Goal: Transaction & Acquisition: Book appointment/travel/reservation

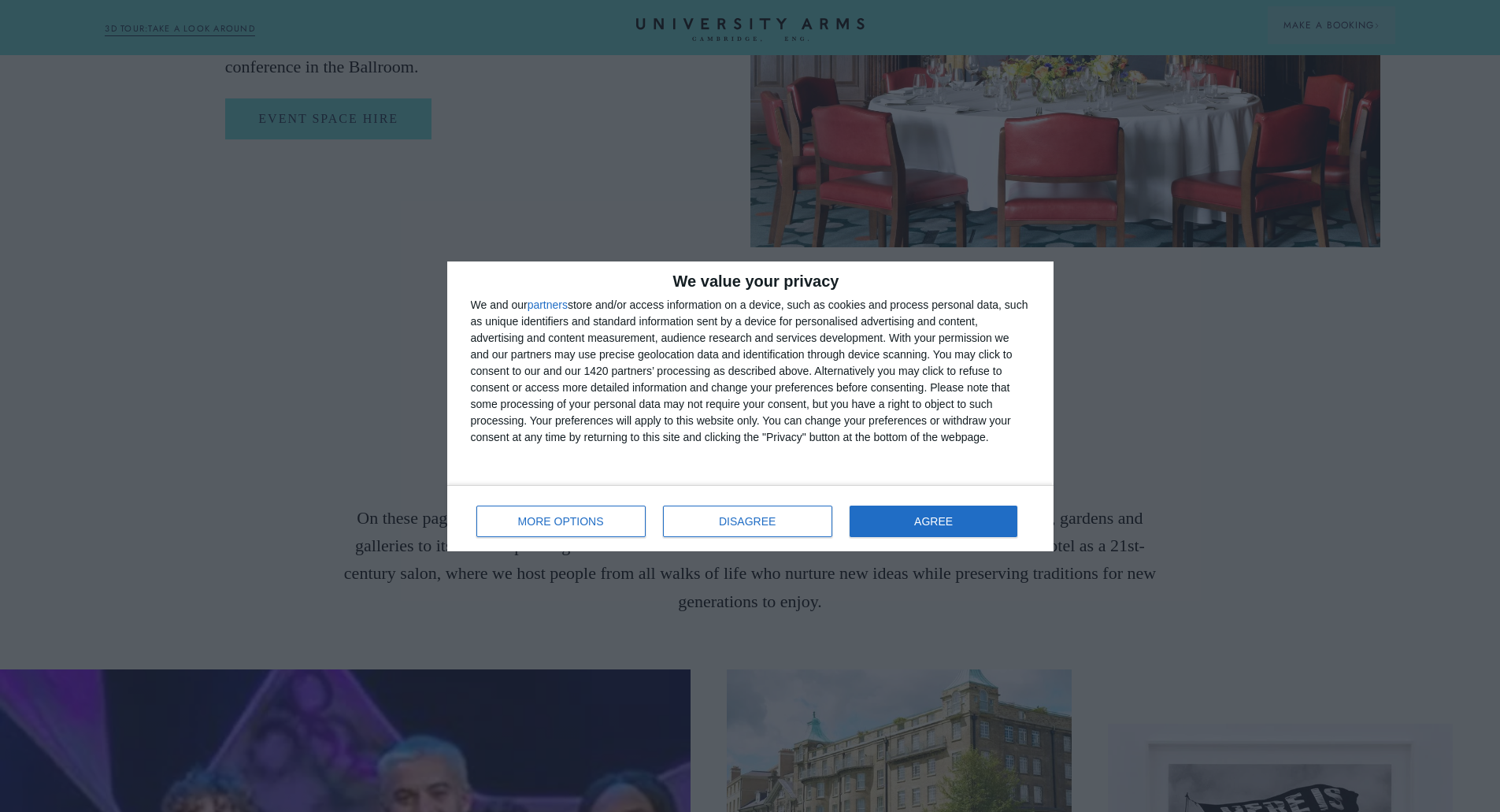
scroll to position [3825, 0]
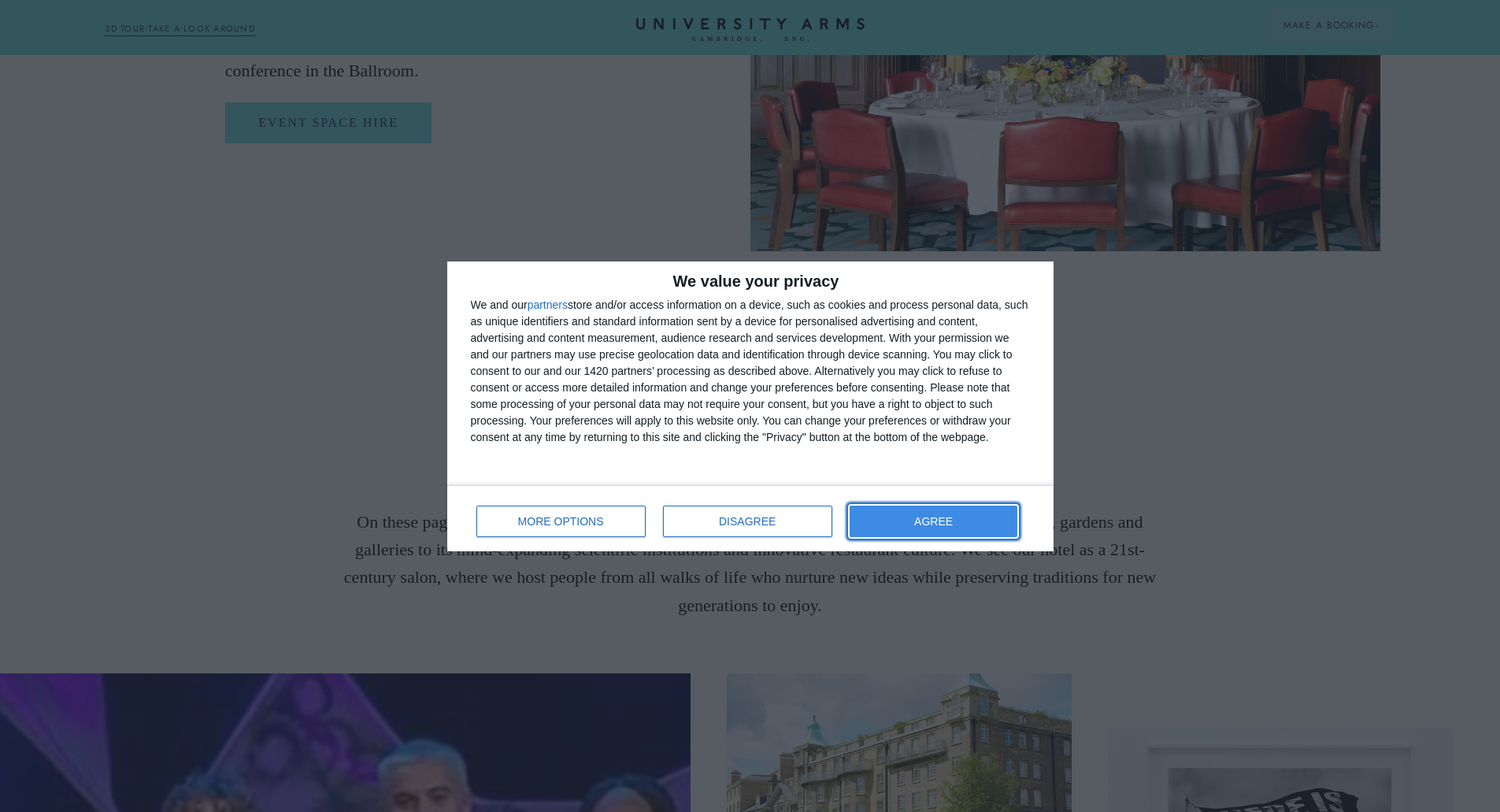
click at [923, 507] on button "AGREE" at bounding box center [933, 521] width 168 height 31
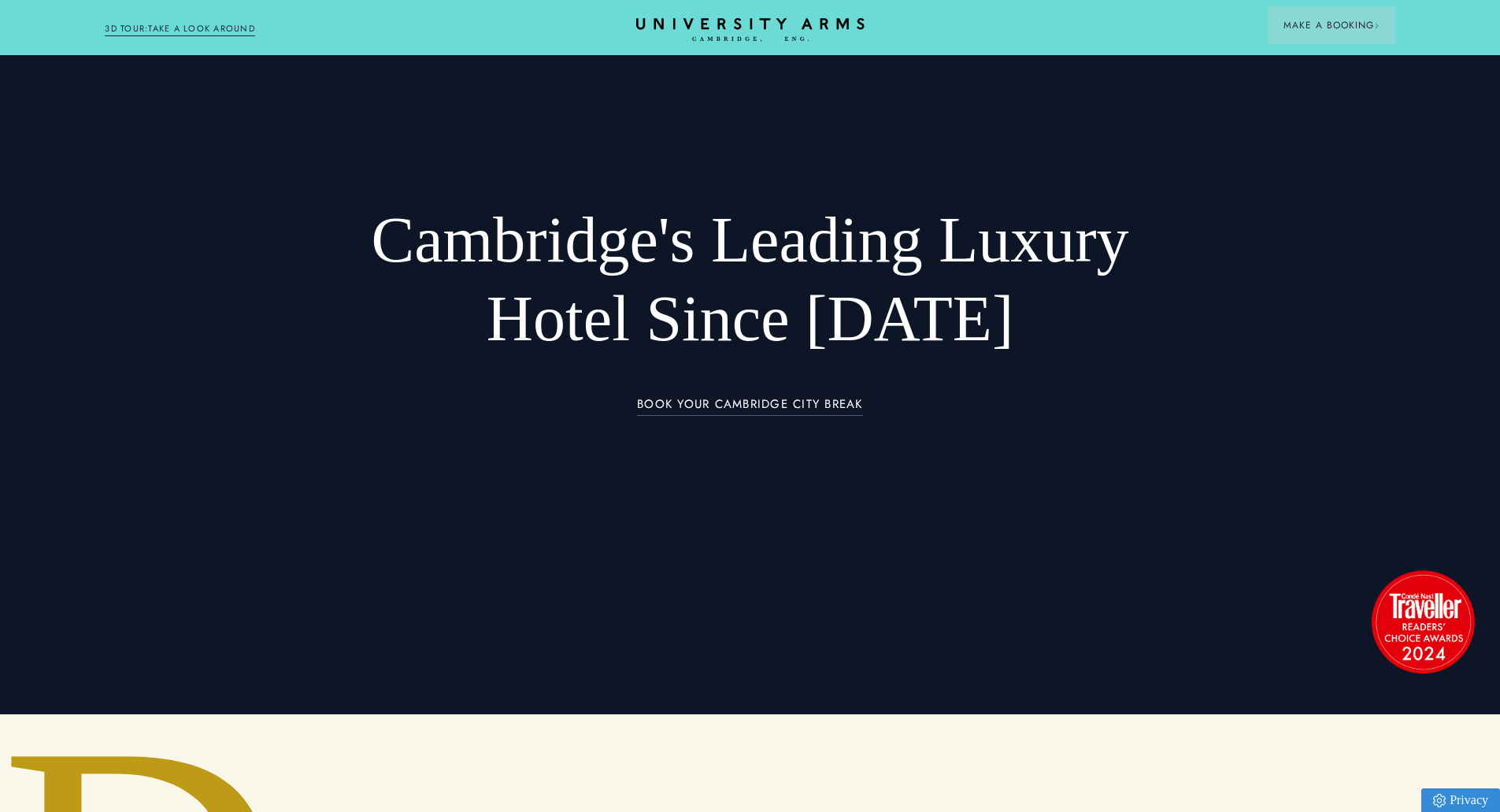
scroll to position [0, 0]
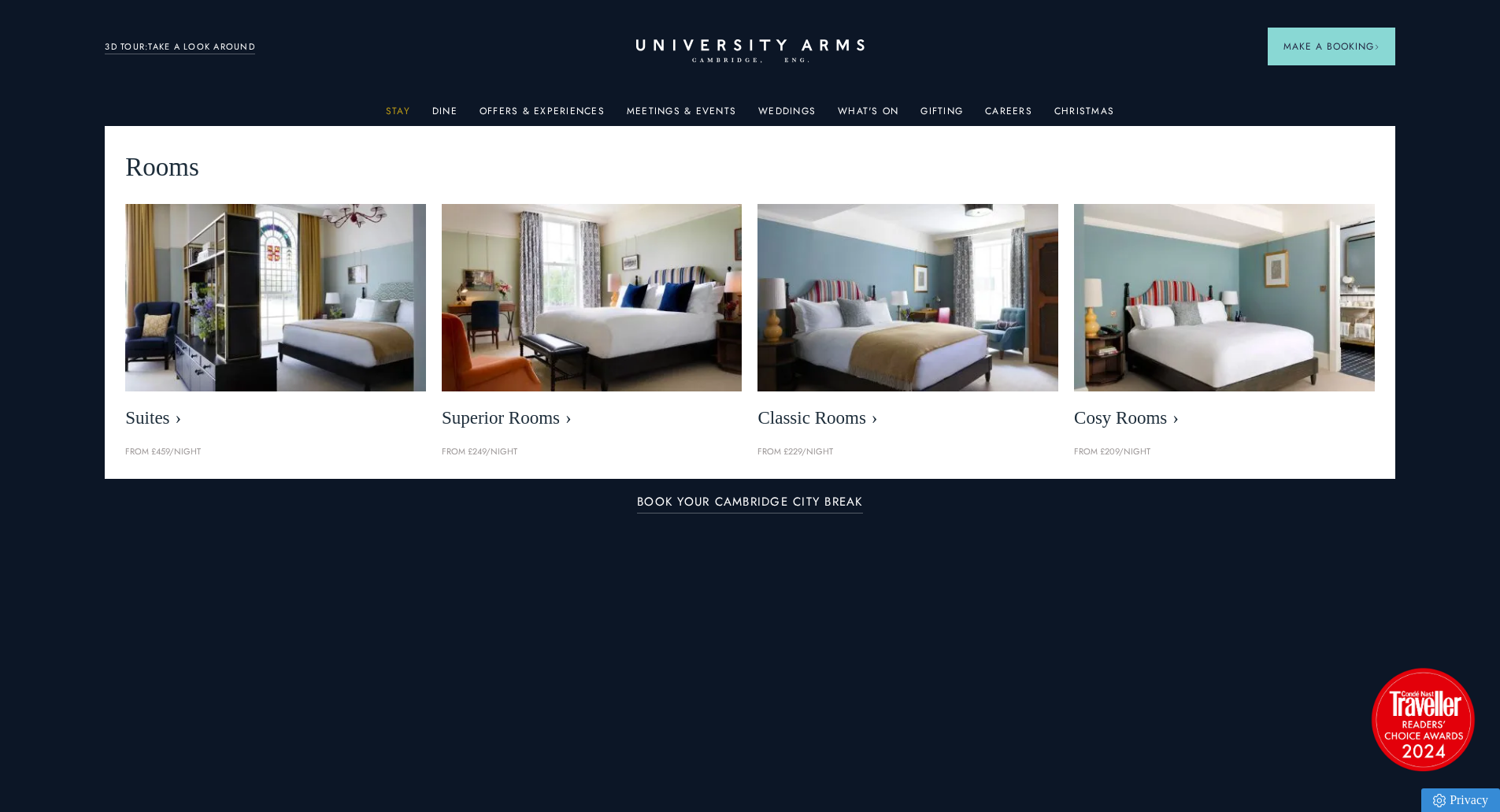
click at [398, 111] on link "Stay" at bounding box center [398, 116] width 25 height 20
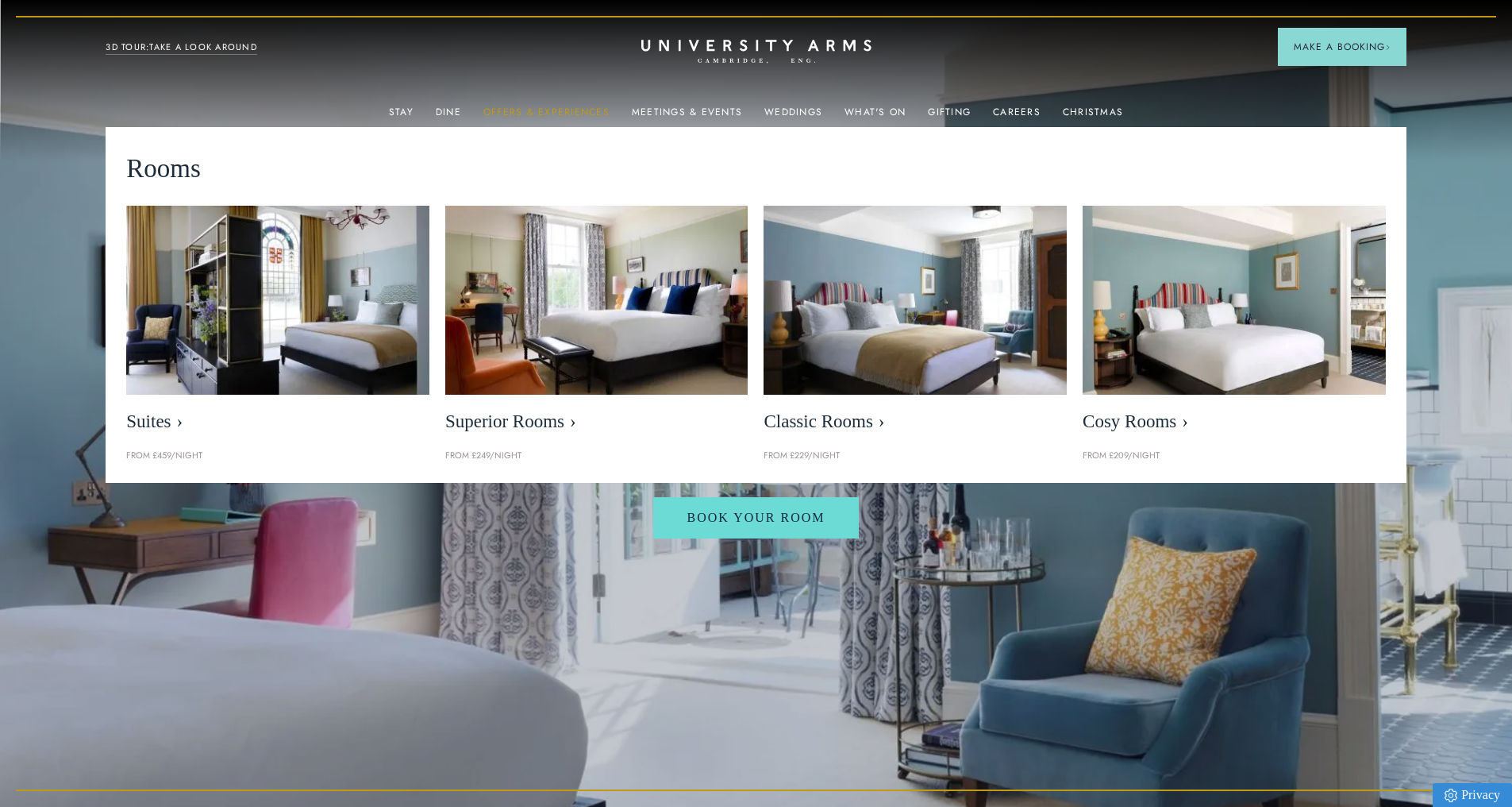
click at [573, 112] on link "Offers & Experiences" at bounding box center [547, 117] width 126 height 20
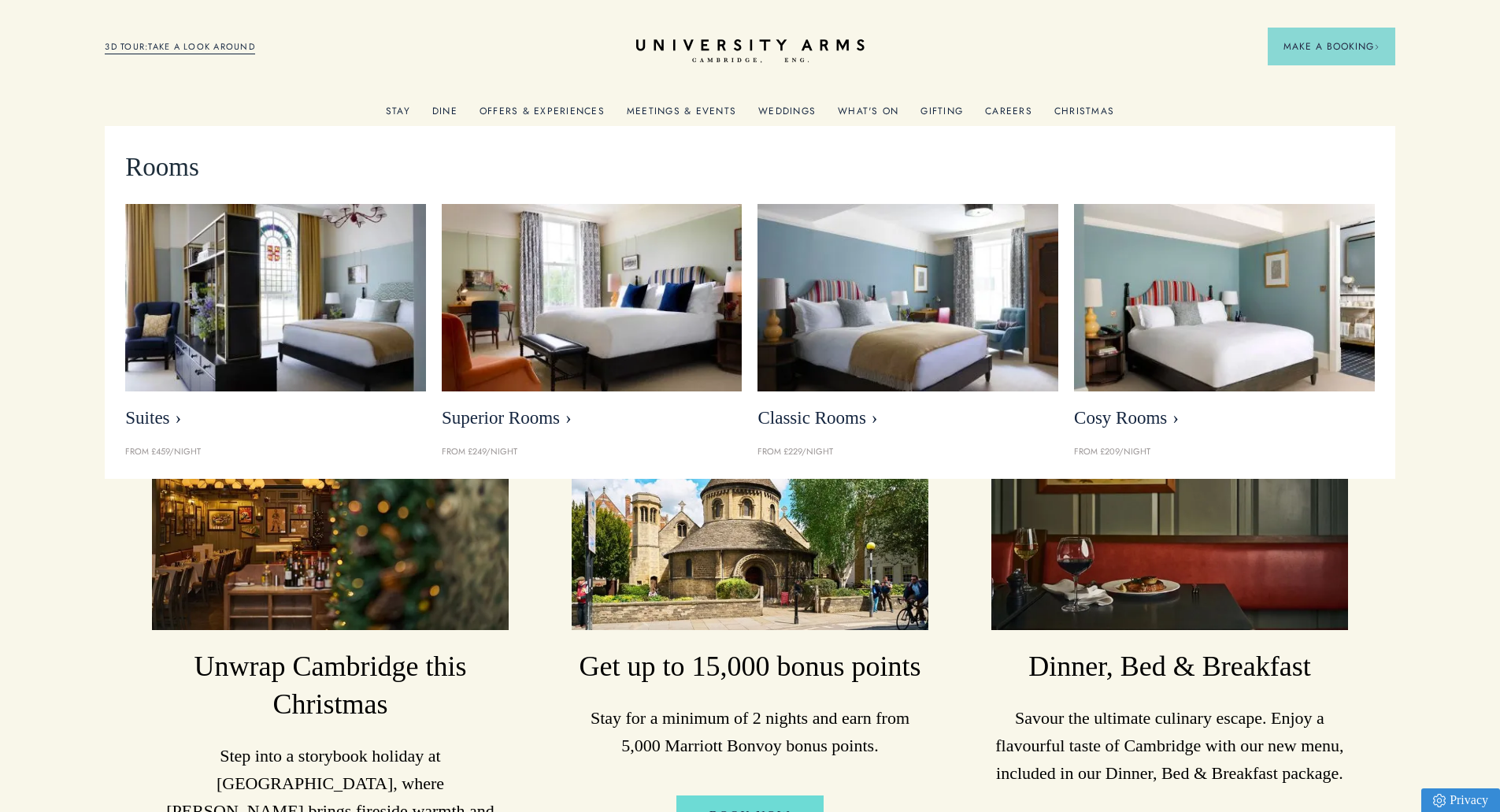
click at [398, 112] on link "Stay" at bounding box center [398, 116] width 25 height 20
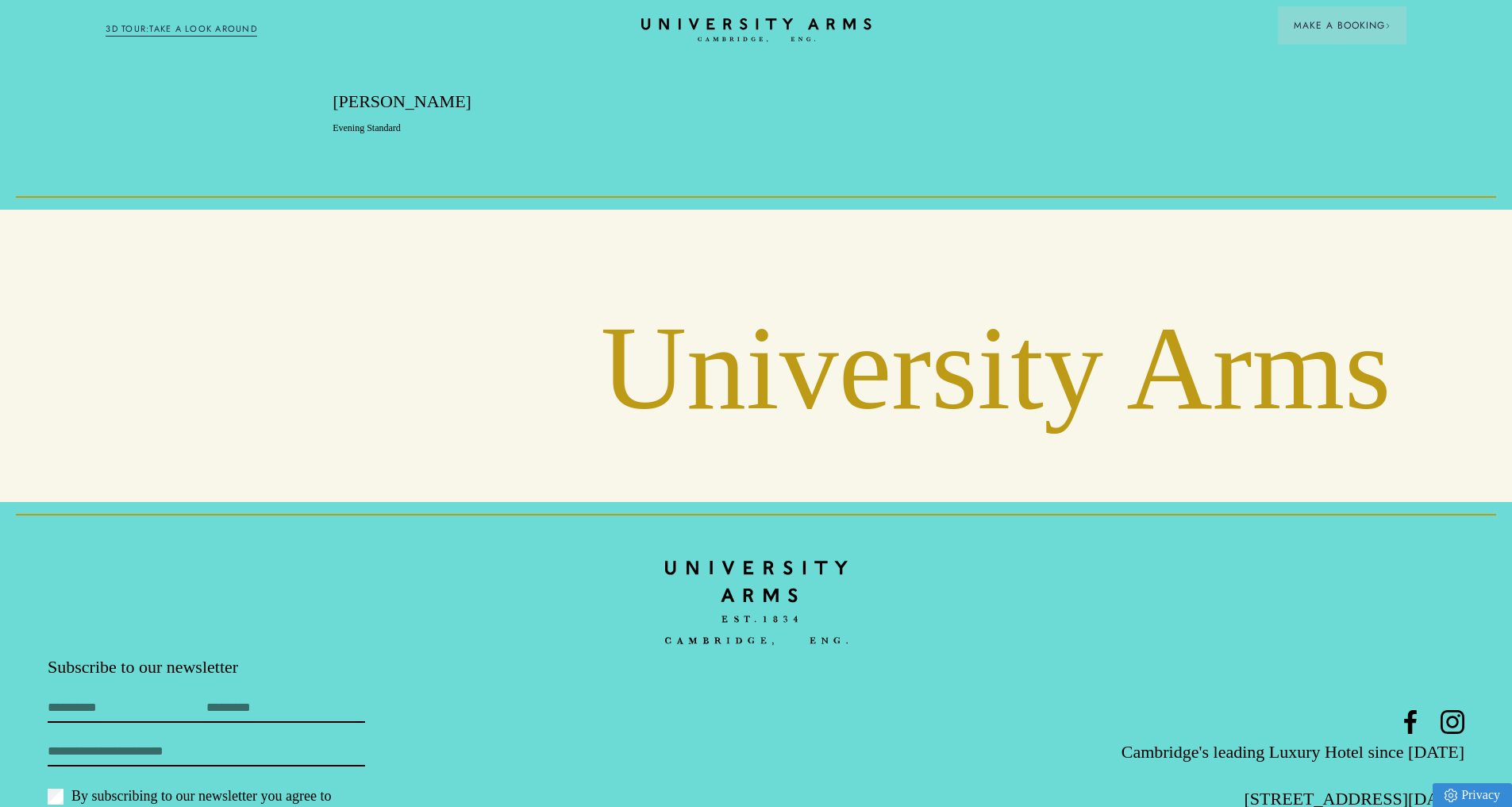
scroll to position [6211, 0]
